Goal: Task Accomplishment & Management: Complete application form

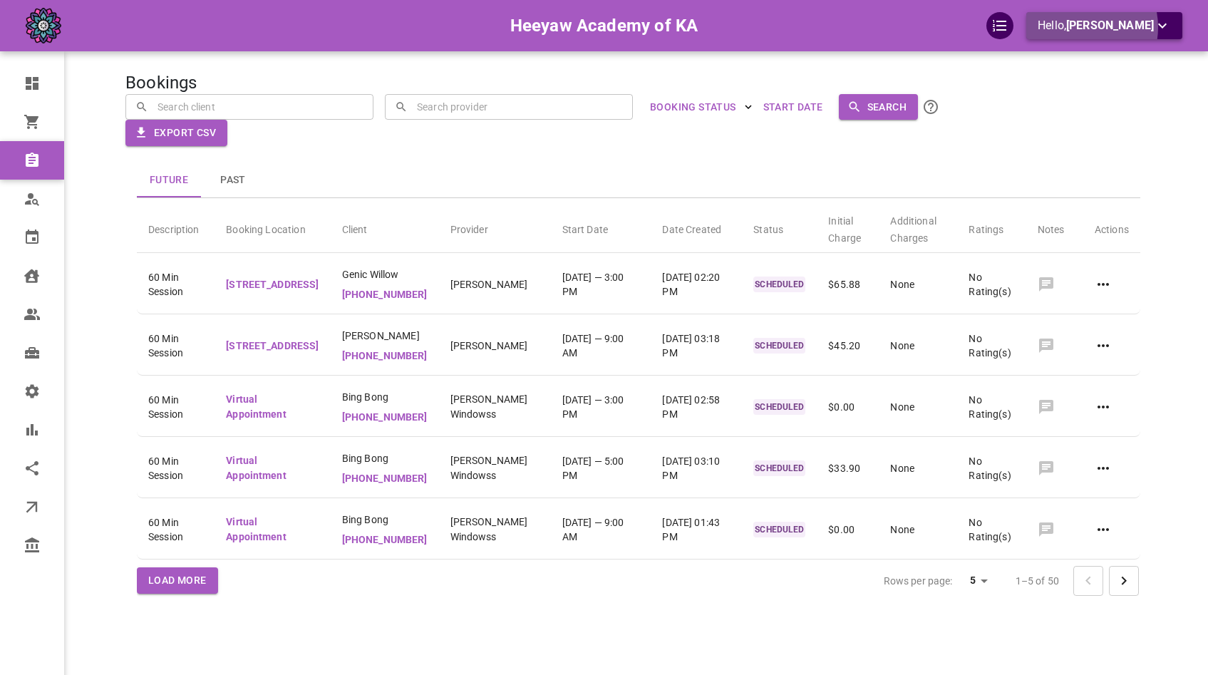
click at [1102, 27] on span "[PERSON_NAME]" at bounding box center [1110, 26] width 88 height 14
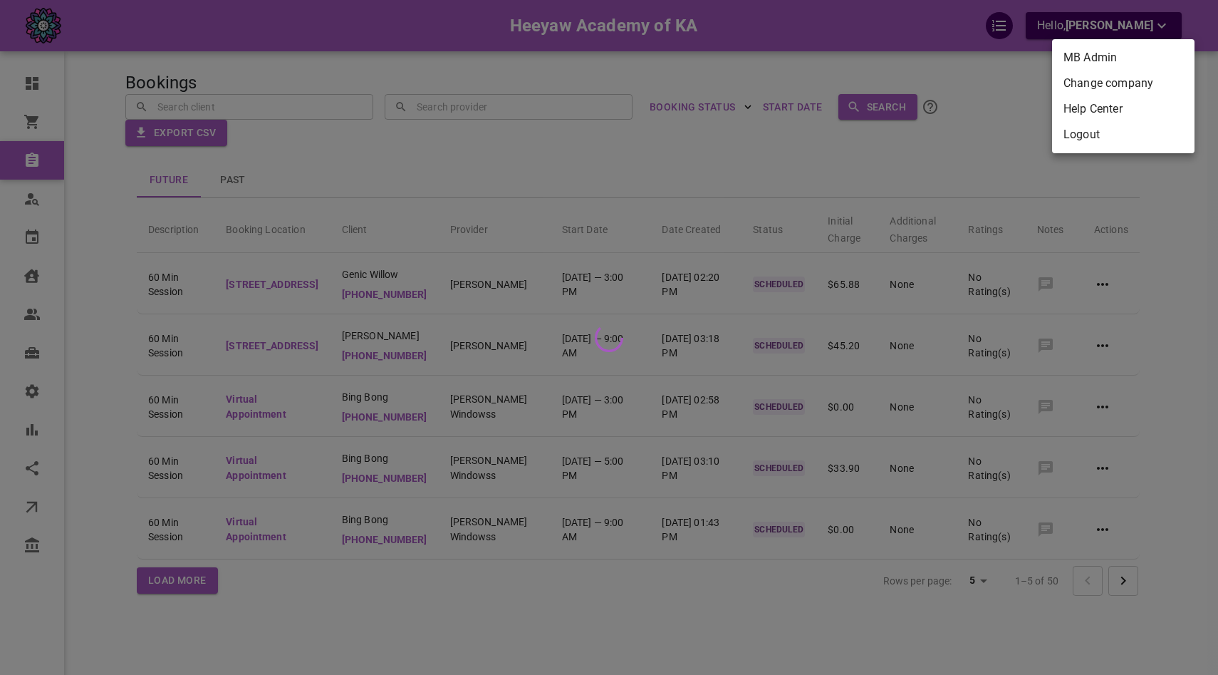
click at [1092, 74] on li "Change company" at bounding box center [1123, 84] width 143 height 26
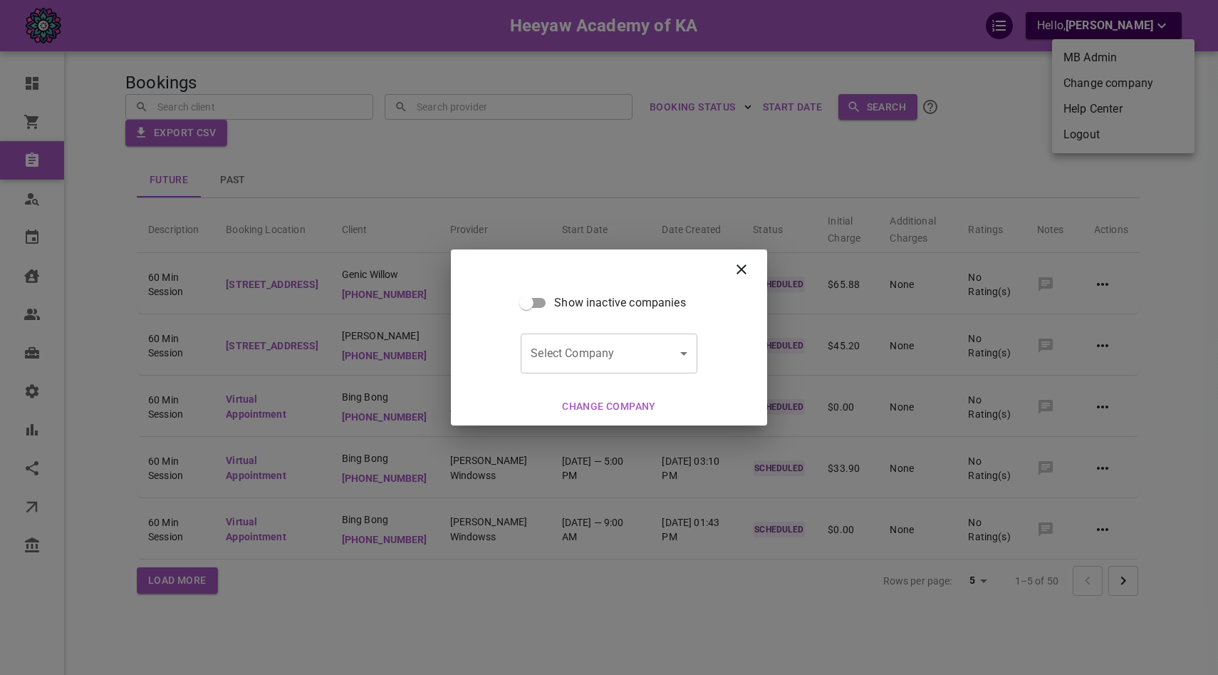
click at [606, 352] on body "Heeyaw Academy of KA Hello, Omar Tahir Dashboard Orders Bookings Who is availab…" at bounding box center [609, 381] width 1218 height 762
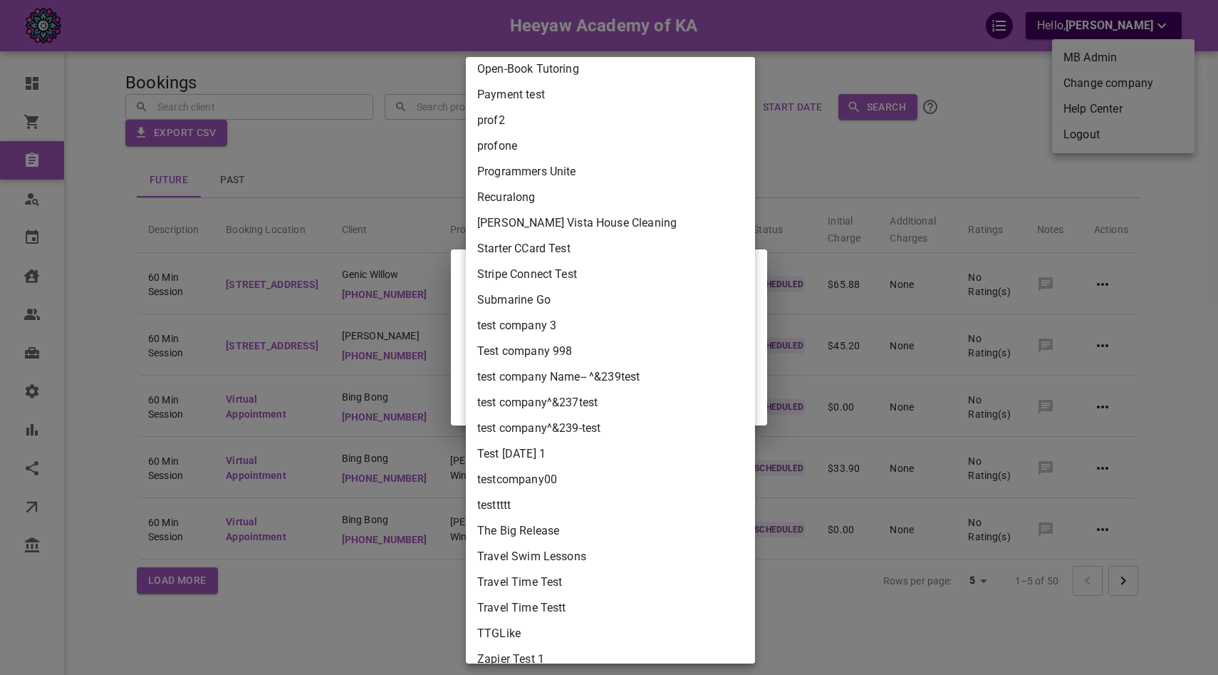
scroll to position [4012, 0]
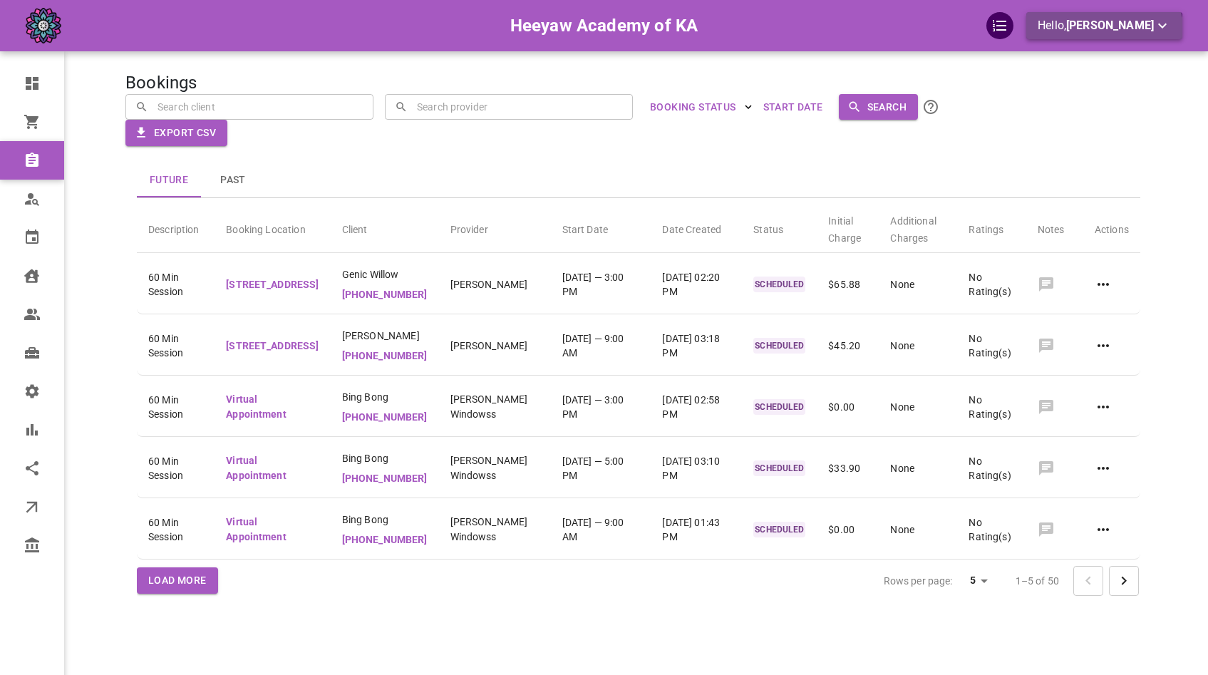
click at [1129, 33] on p "Hello, [PERSON_NAME]" at bounding box center [1103, 26] width 133 height 18
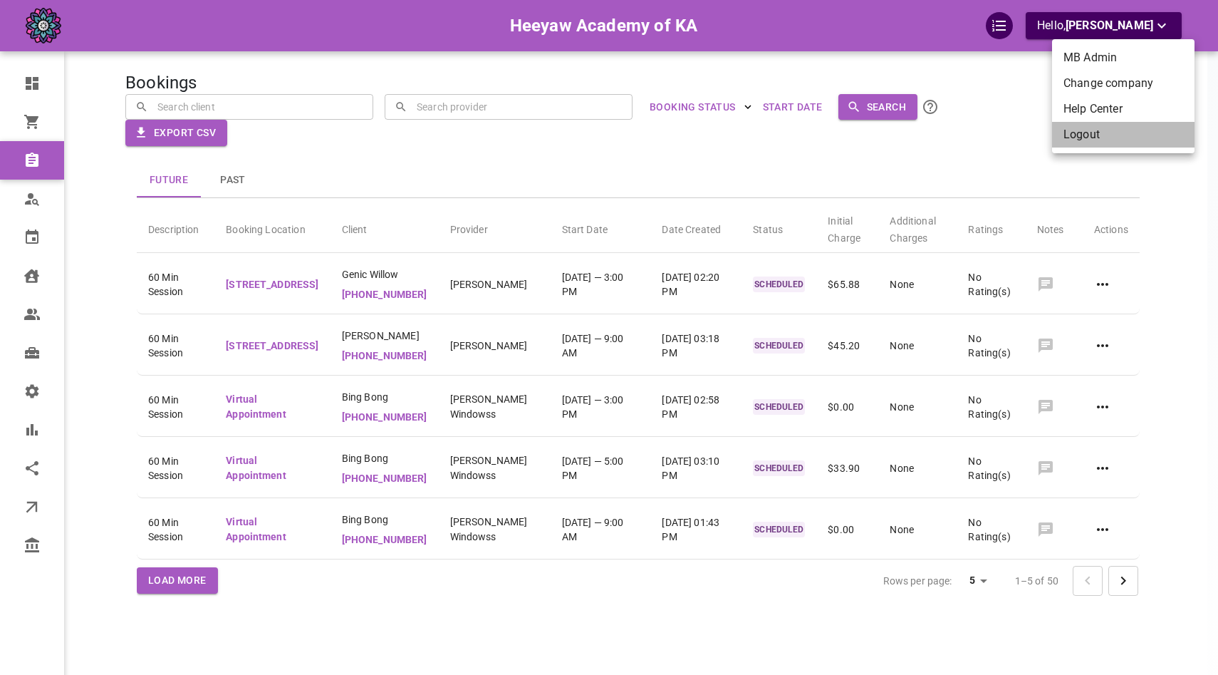
click at [1104, 135] on li "Logout" at bounding box center [1123, 135] width 143 height 26
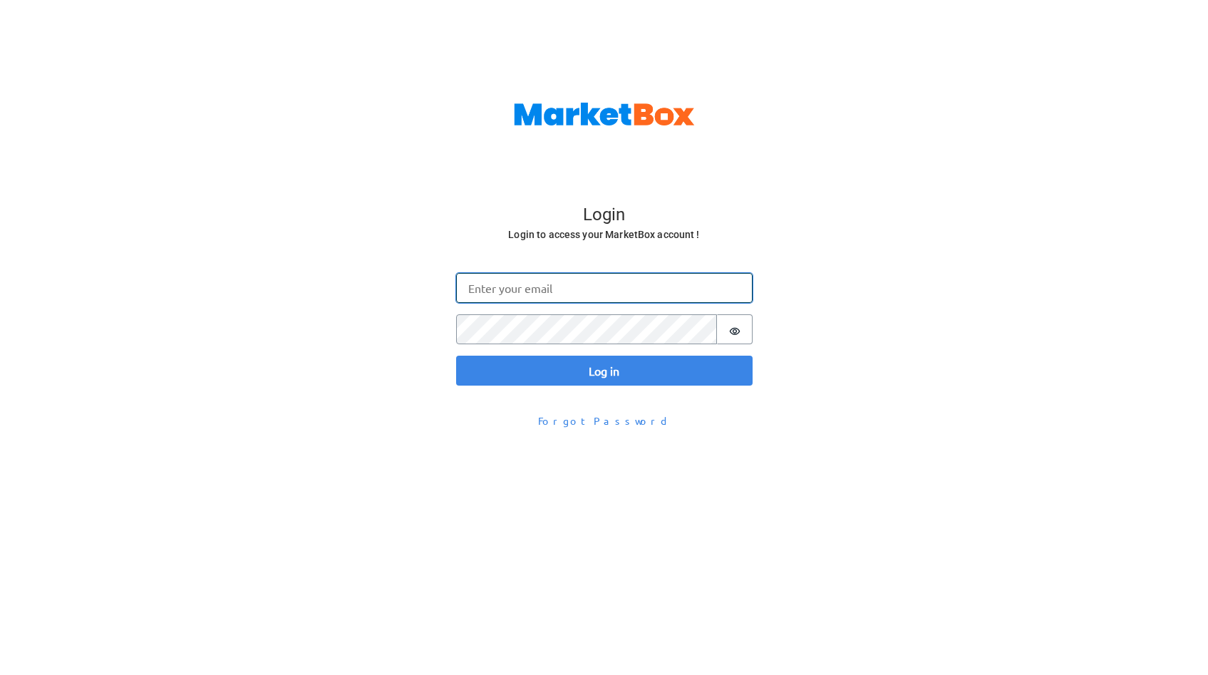
type input "[EMAIL_ADDRESS][DOMAIN_NAME]"
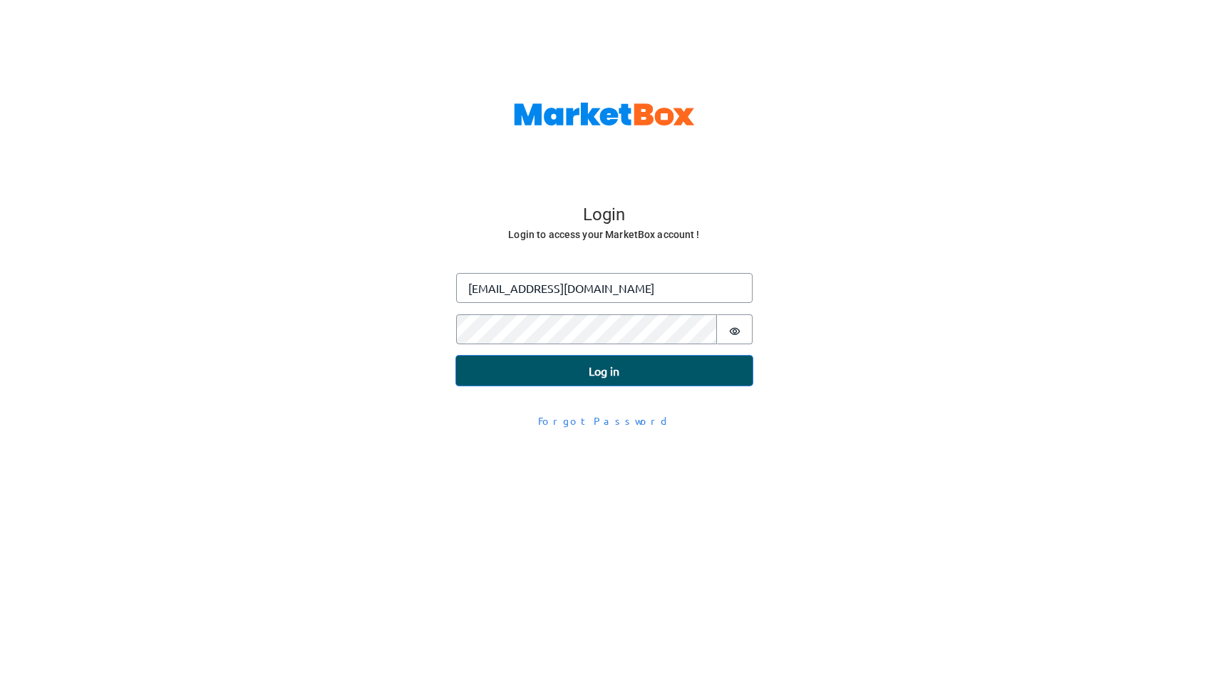
click at [557, 370] on button "Log in" at bounding box center [604, 371] width 296 height 30
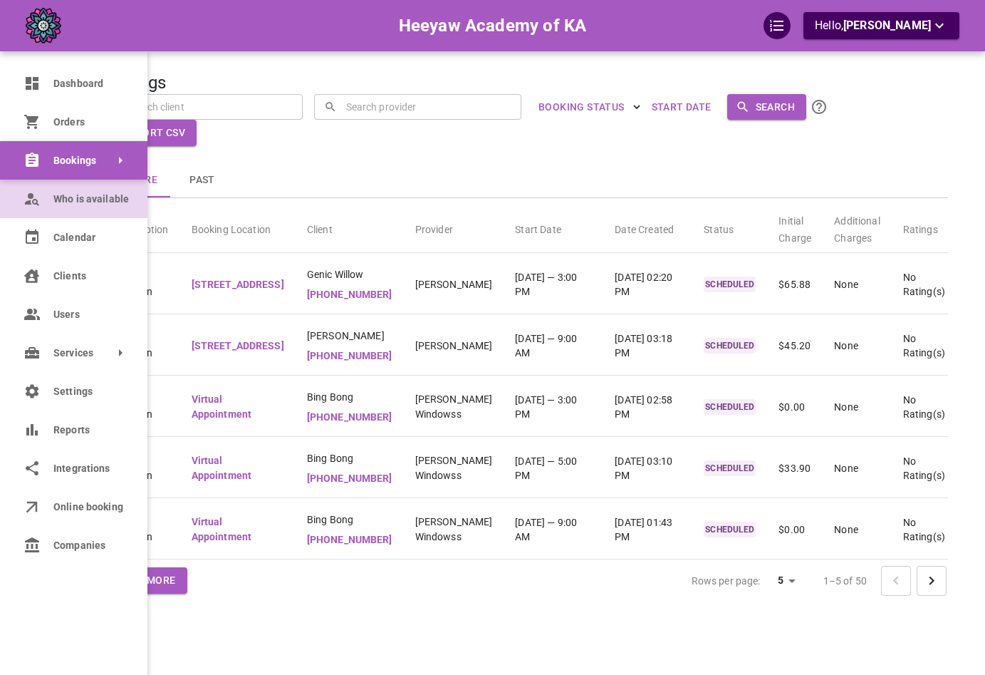
click at [62, 200] on span "Who is available" at bounding box center [89, 199] width 73 height 15
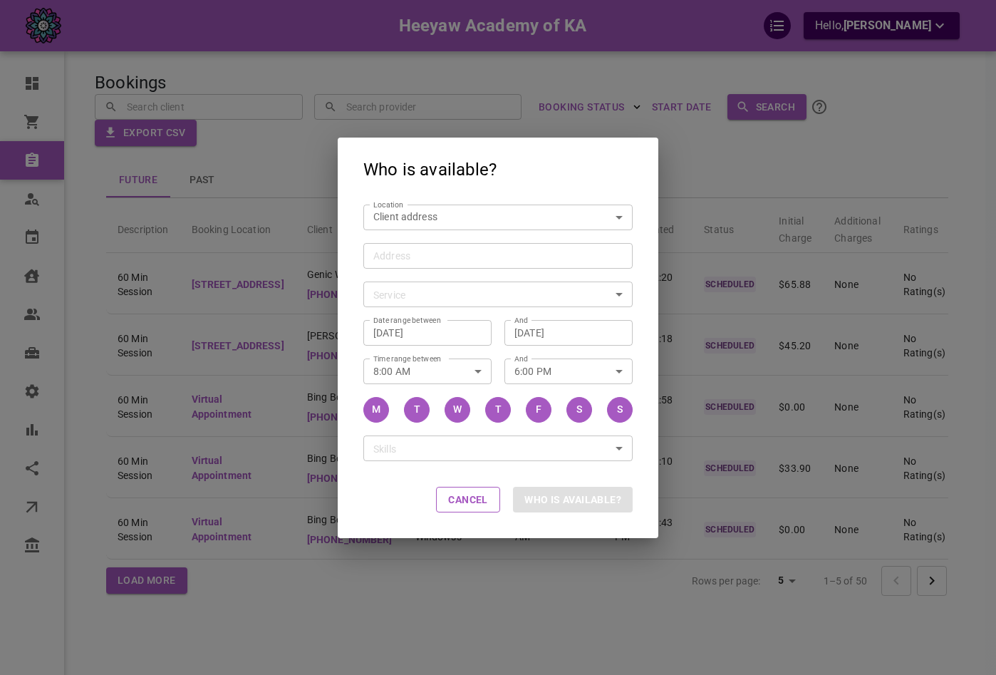
click at [293, 224] on div "Who is available? Location Client address customerLocation Location Address Add…" at bounding box center [498, 337] width 996 height 675
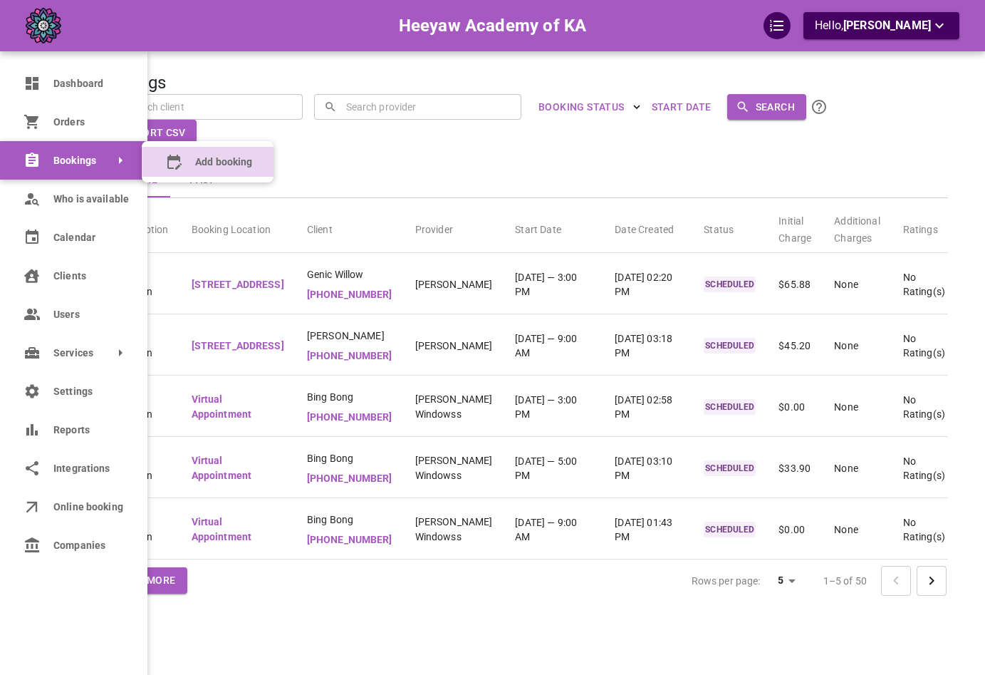
click at [190, 161] on booking "Add booking" at bounding box center [208, 162] width 132 height 30
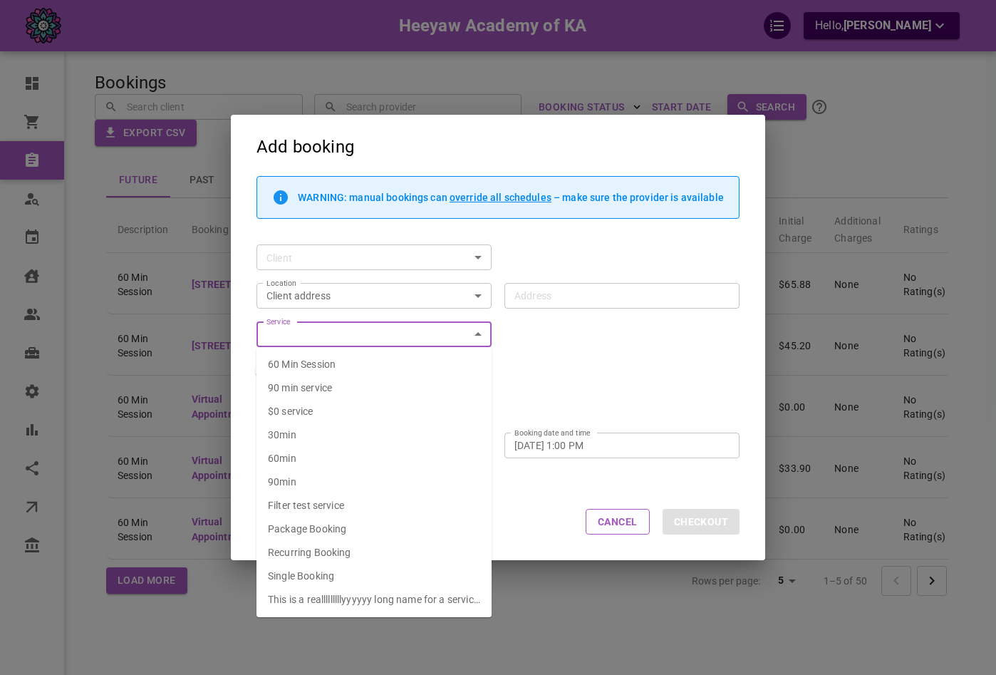
click at [435, 341] on input "Service" at bounding box center [362, 335] width 203 height 18
click at [534, 306] on div "Address" at bounding box center [621, 296] width 235 height 26
click at [534, 304] on input "Address Address" at bounding box center [614, 295] width 213 height 18
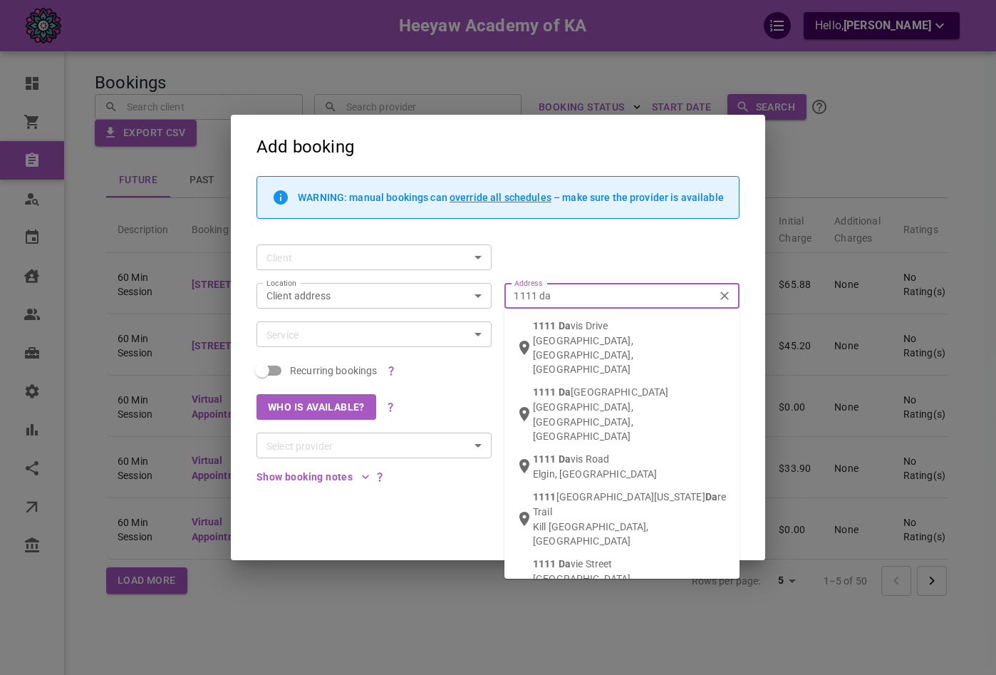
type input "1111 dav"
click at [633, 335] on p "[GEOGRAPHIC_DATA], [GEOGRAPHIC_DATA], [GEOGRAPHIC_DATA]" at bounding box center [630, 354] width 195 height 43
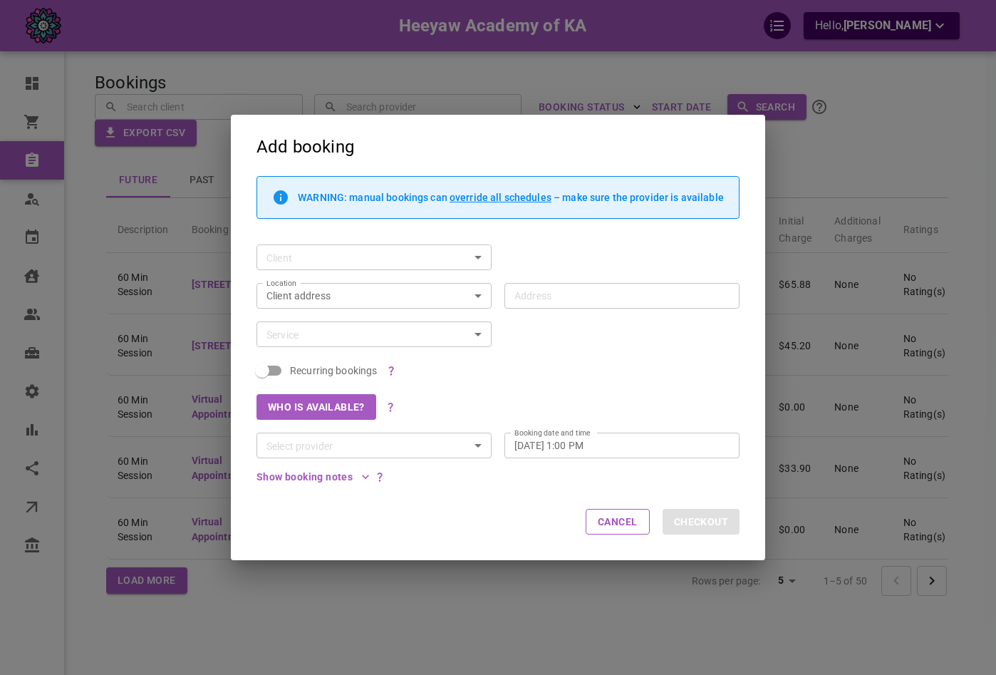
type input "[STREET_ADDRESS][PERSON_NAME]"
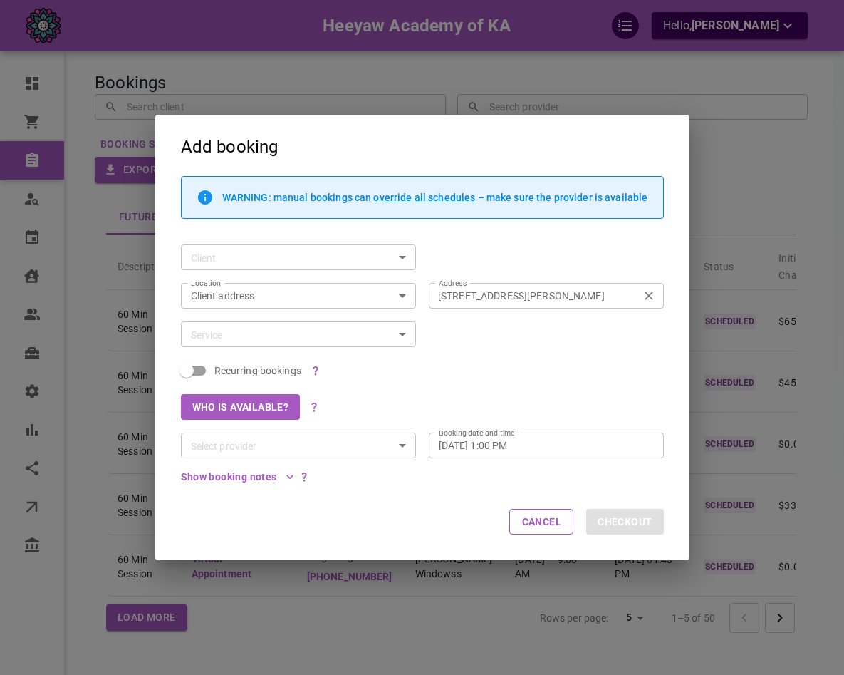
click at [642, 300] on icon "Clear" at bounding box center [649, 296] width 14 height 14
click at [642, 300] on input "[STREET_ADDRESS][PERSON_NAME]" at bounding box center [539, 295] width 213 height 18
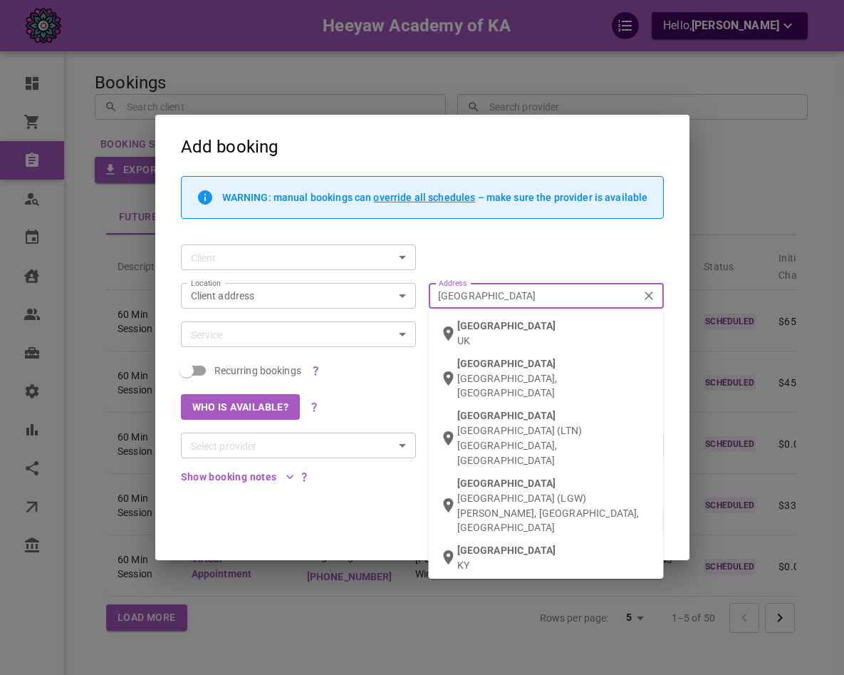
type input "[GEOGRAPHIC_DATA]"
click at [561, 335] on p "UK" at bounding box center [554, 340] width 195 height 14
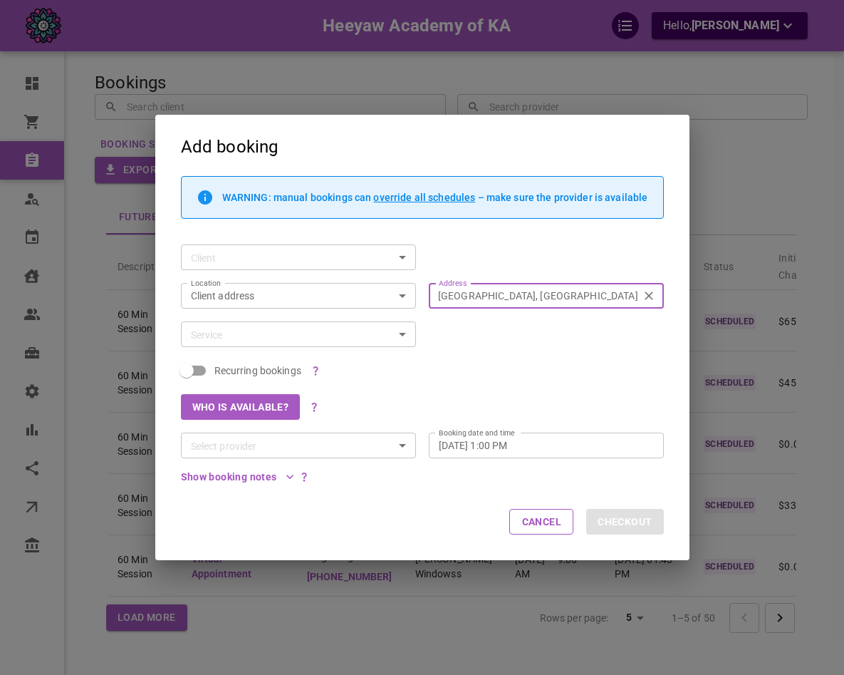
type input "[GEOGRAPHIC_DATA], [GEOGRAPHIC_DATA]"
click at [486, 599] on div "Add booking WARNING: manual bookings can override all schedules – make sure the…" at bounding box center [422, 337] width 844 height 675
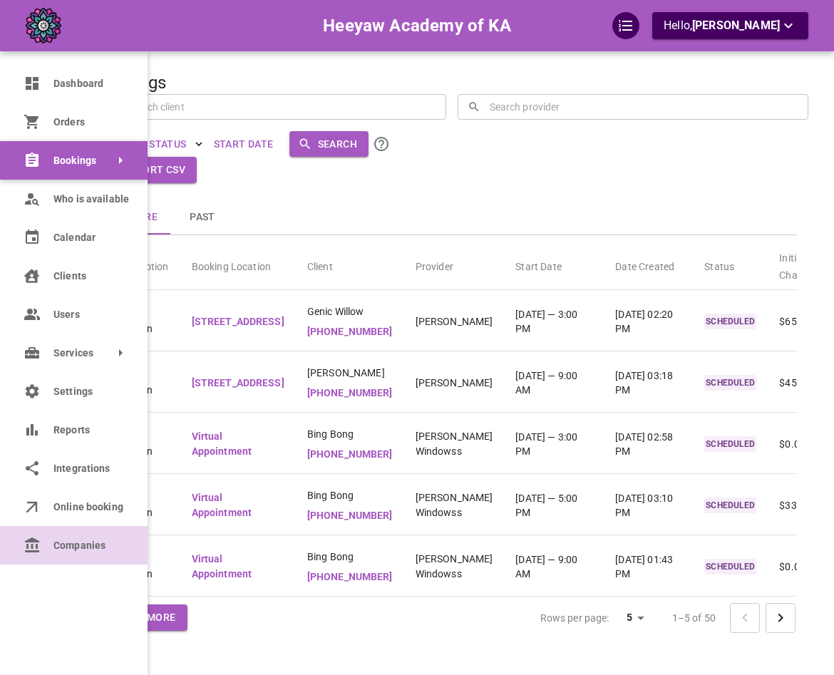
click at [40, 553] on icon at bounding box center [32, 545] width 17 height 17
select select "25"
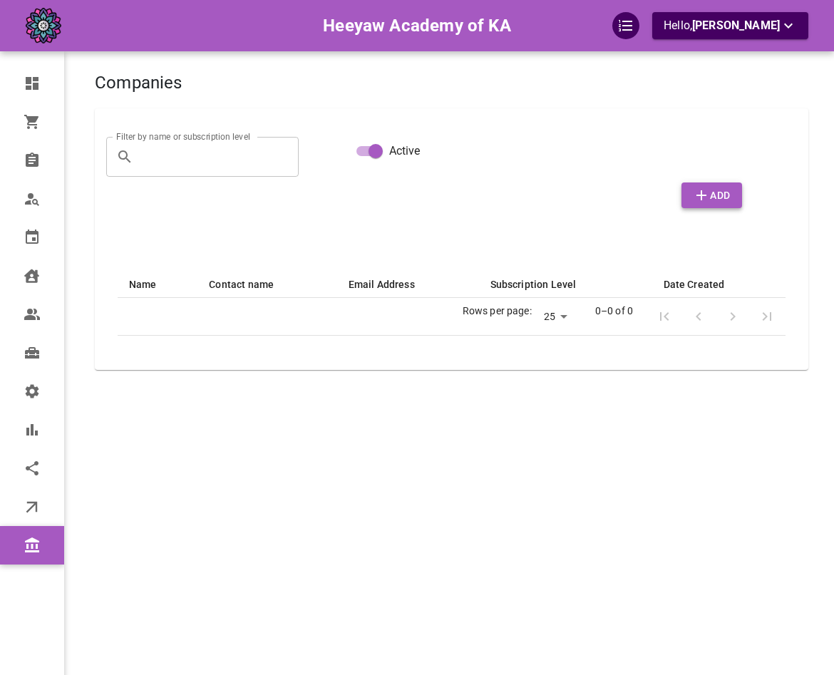
click at [708, 205] on button "Add" at bounding box center [711, 195] width 60 height 26
